Goal: Information Seeking & Learning: Compare options

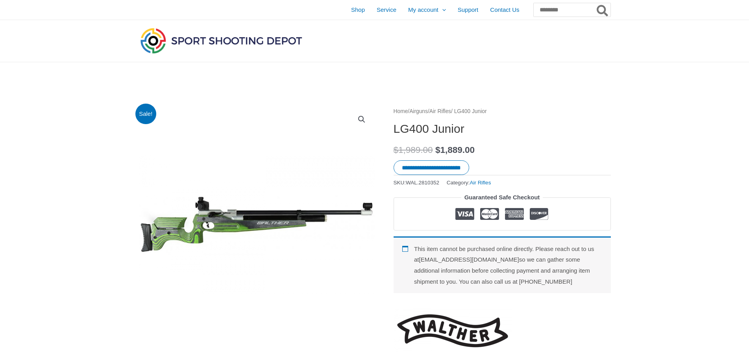
click at [451, 112] on link "Air Rifles" at bounding box center [440, 111] width 22 height 6
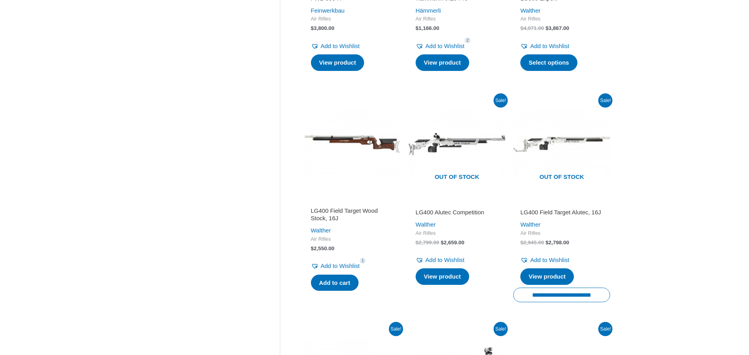
scroll to position [642, 0]
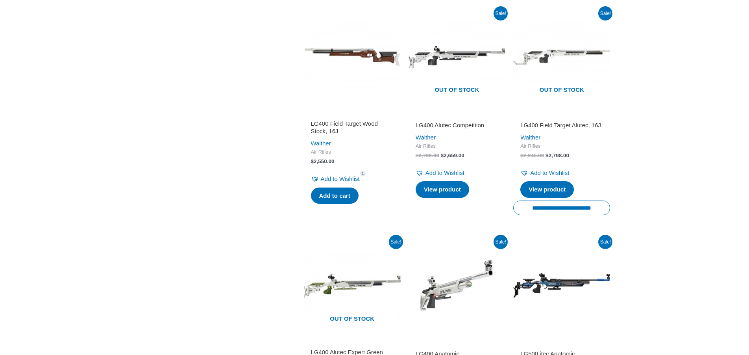
click at [338, 123] on h2 "LG400 Field Target Wood Stock, 16J" at bounding box center [352, 127] width 83 height 15
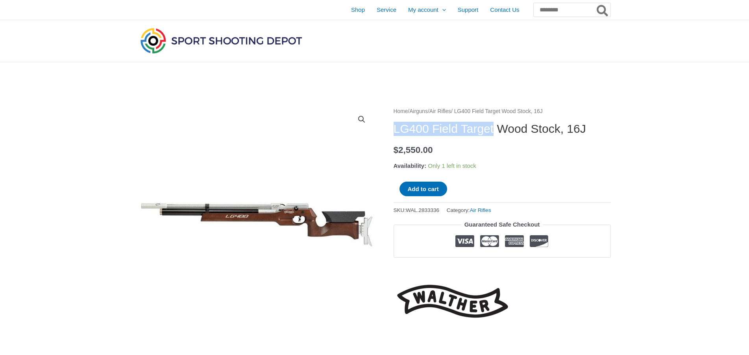
drag, startPoint x: 395, startPoint y: 129, endPoint x: 505, endPoint y: 130, distance: 110.2
click at [505, 130] on h1 "LG400 Field Target Wood Stock, 16J" at bounding box center [502, 129] width 217 height 14
copy h1 "LG400 Field Target"
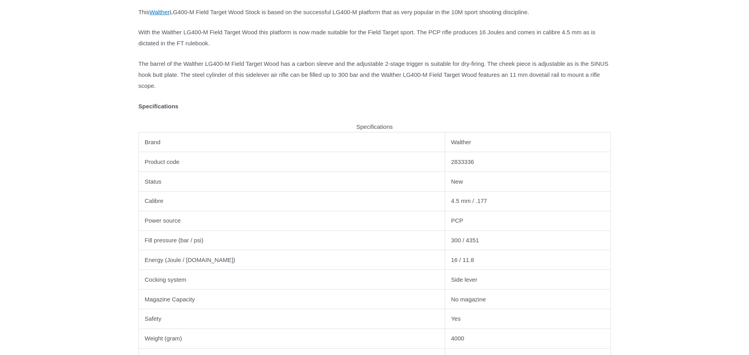
scroll to position [482, 0]
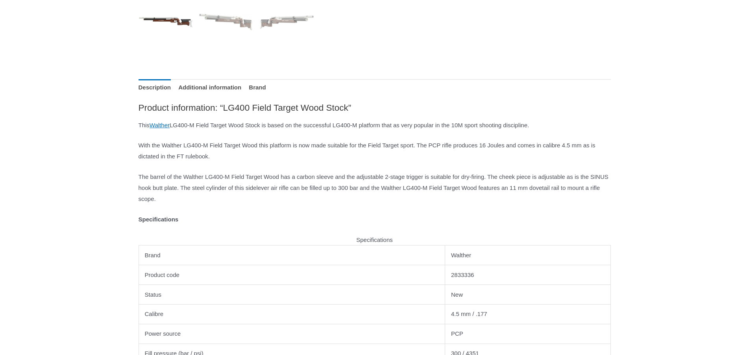
scroll to position [401, 0]
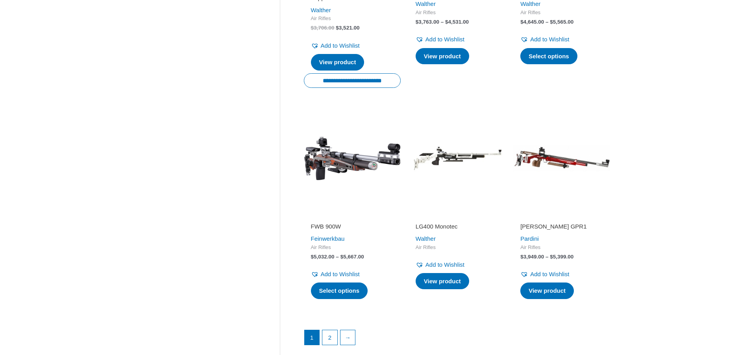
scroll to position [1004, 0]
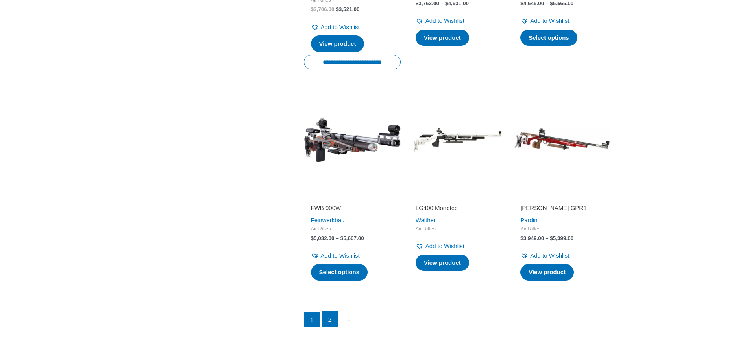
click at [331, 327] on link "2" at bounding box center [329, 319] width 15 height 16
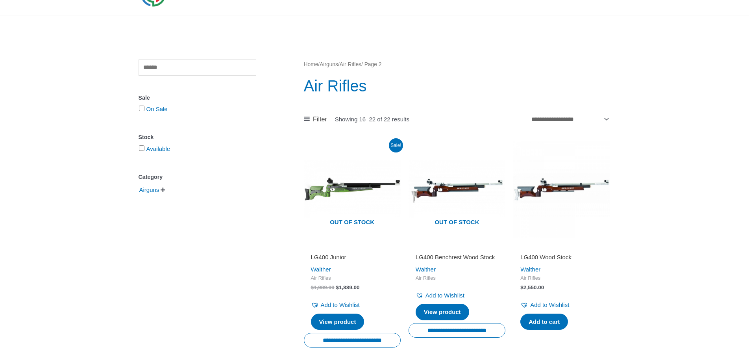
scroll to position [80, 0]
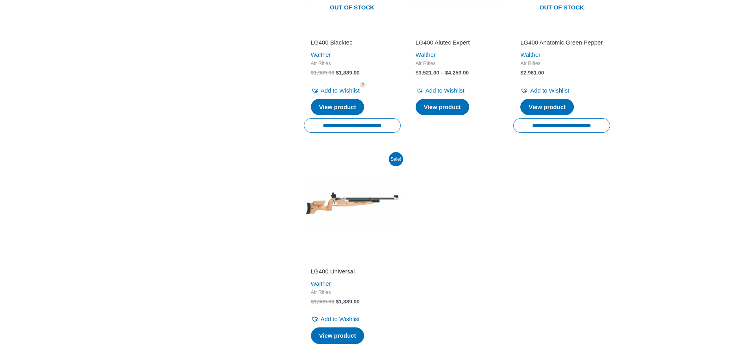
scroll to position [482, 0]
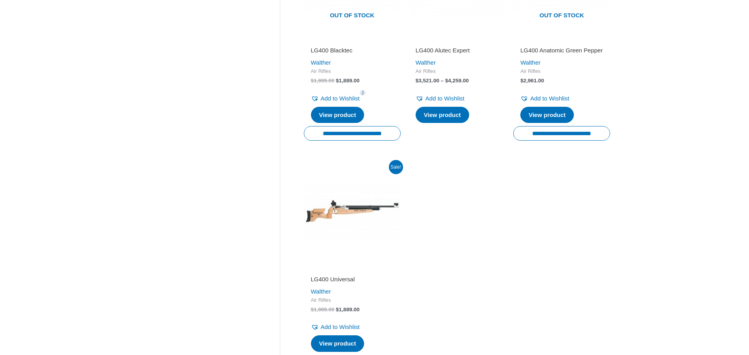
click at [331, 221] on img at bounding box center [352, 210] width 97 height 97
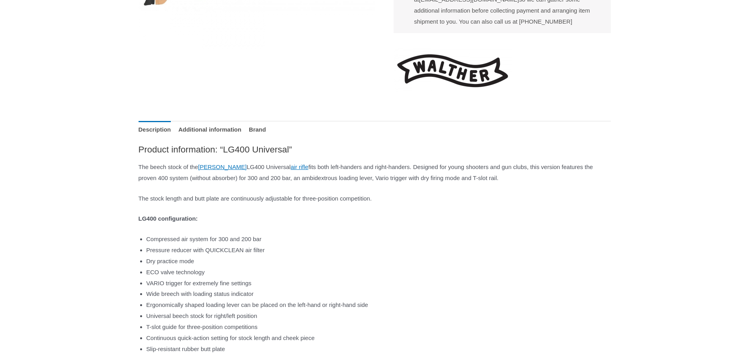
scroll to position [321, 0]
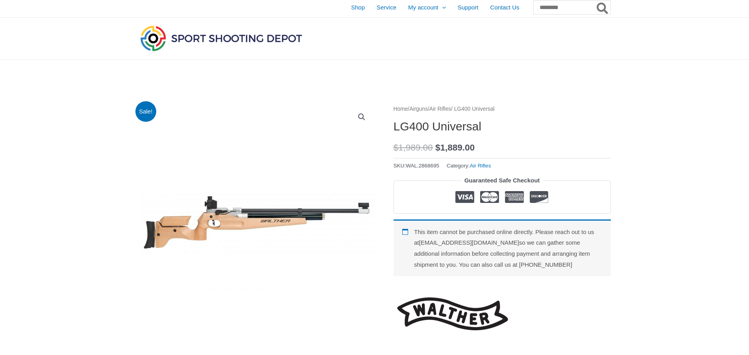
scroll to position [0, 0]
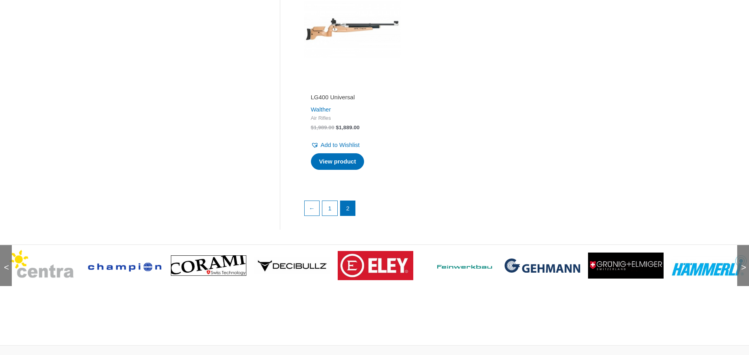
scroll to position [682, 0]
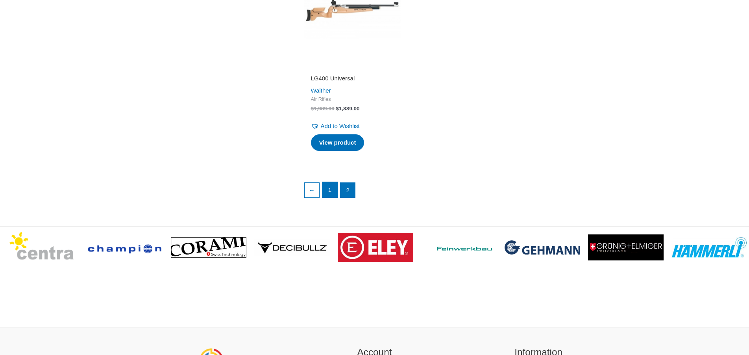
click at [329, 198] on link "1" at bounding box center [329, 190] width 15 height 16
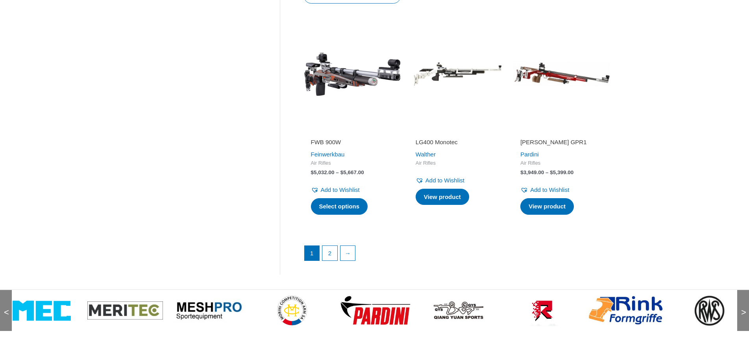
scroll to position [1164, 0]
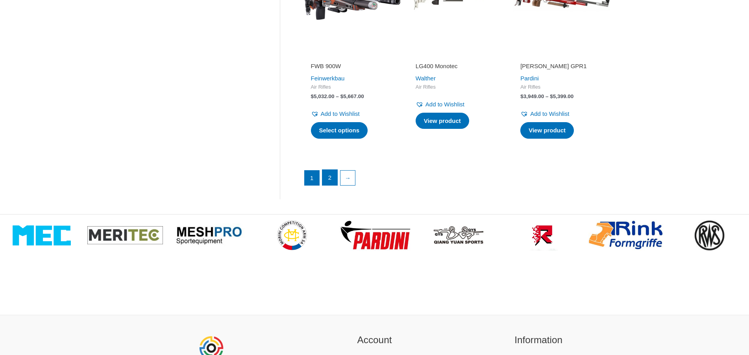
click at [328, 184] on link "2" at bounding box center [329, 178] width 15 height 16
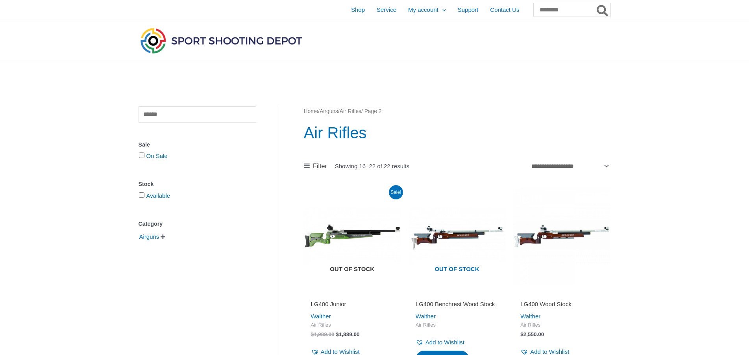
click at [342, 235] on img at bounding box center [352, 235] width 97 height 97
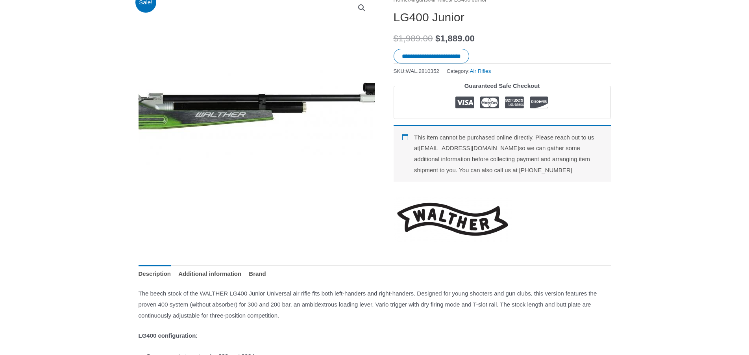
scroll to position [120, 0]
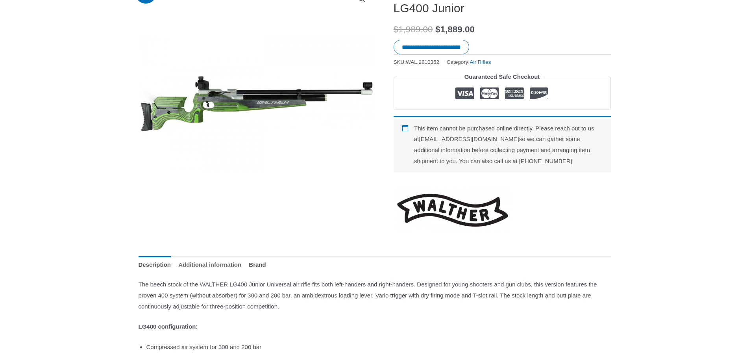
click at [235, 273] on link "Additional information" at bounding box center [209, 264] width 63 height 17
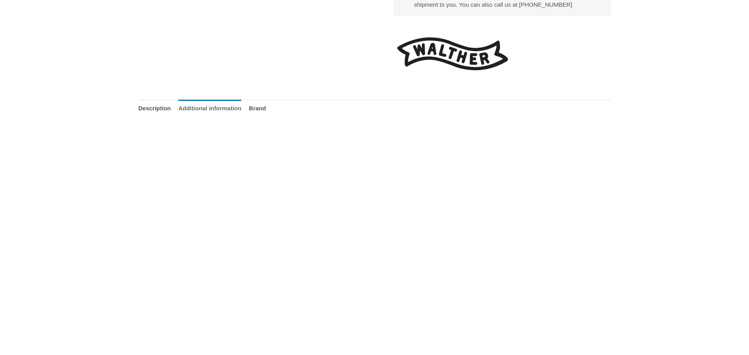
scroll to position [281, 0]
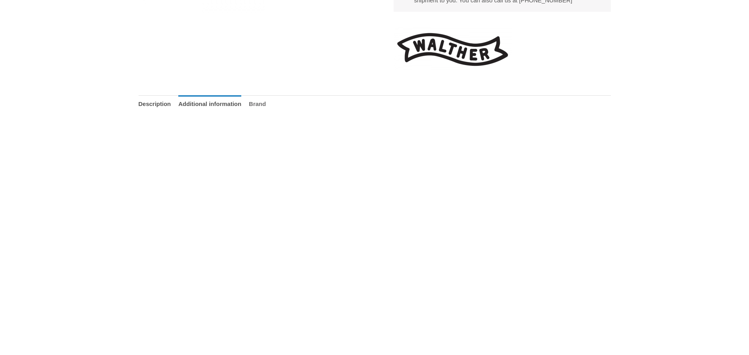
click at [266, 112] on link "Brand" at bounding box center [257, 103] width 17 height 17
click at [158, 112] on link "Description" at bounding box center [155, 103] width 33 height 17
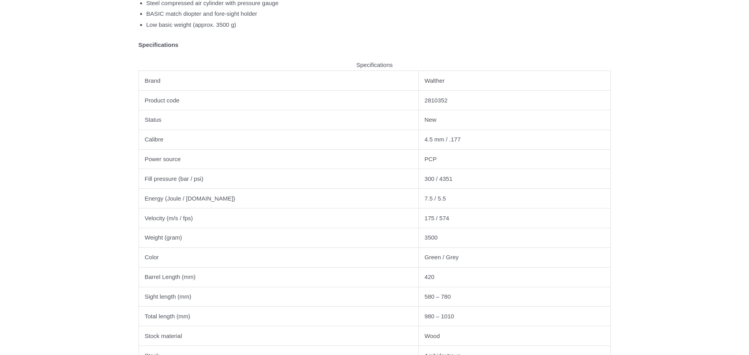
scroll to position [602, 0]
